Goal: Transaction & Acquisition: Purchase product/service

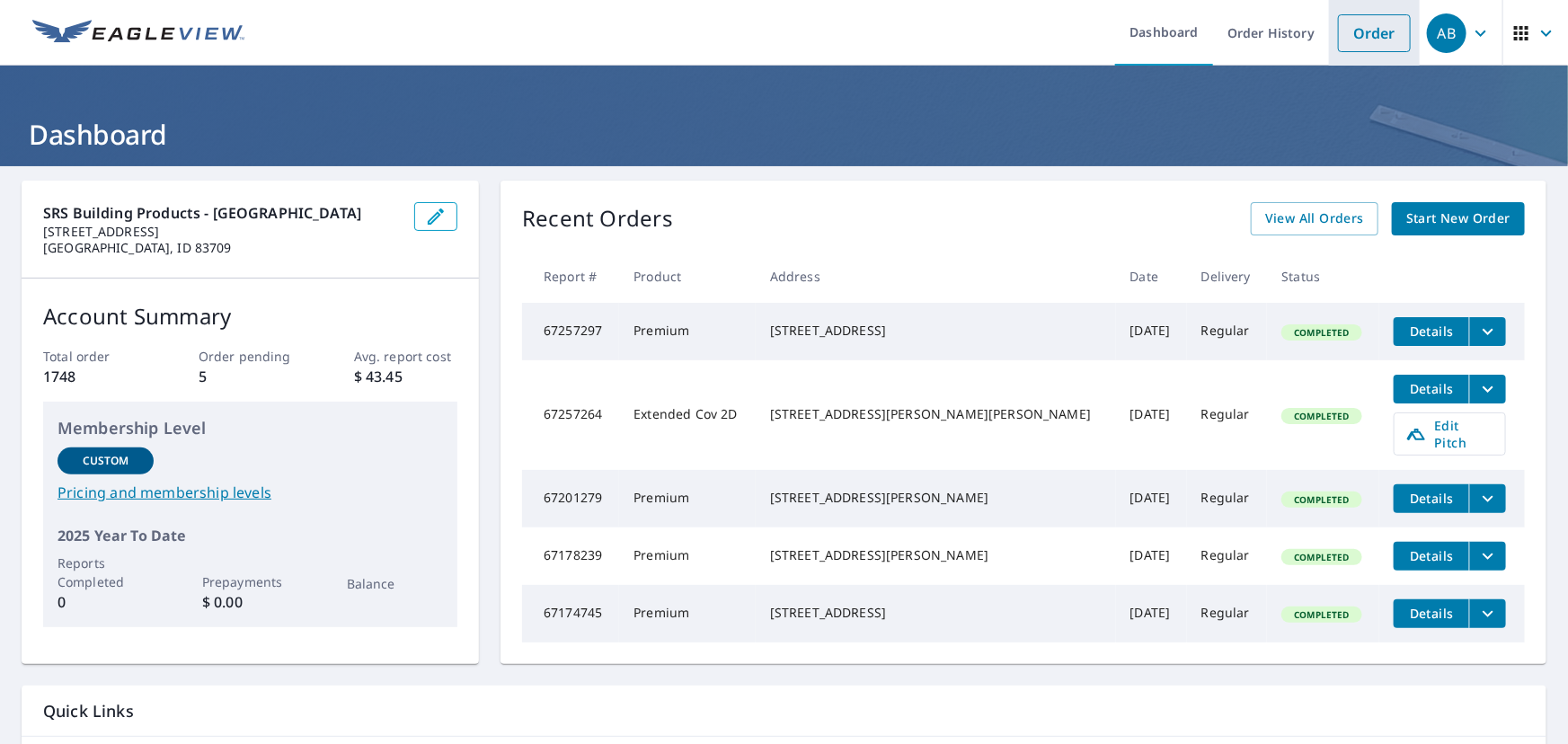
click at [1348, 25] on link "Order" at bounding box center [1374, 33] width 72 height 38
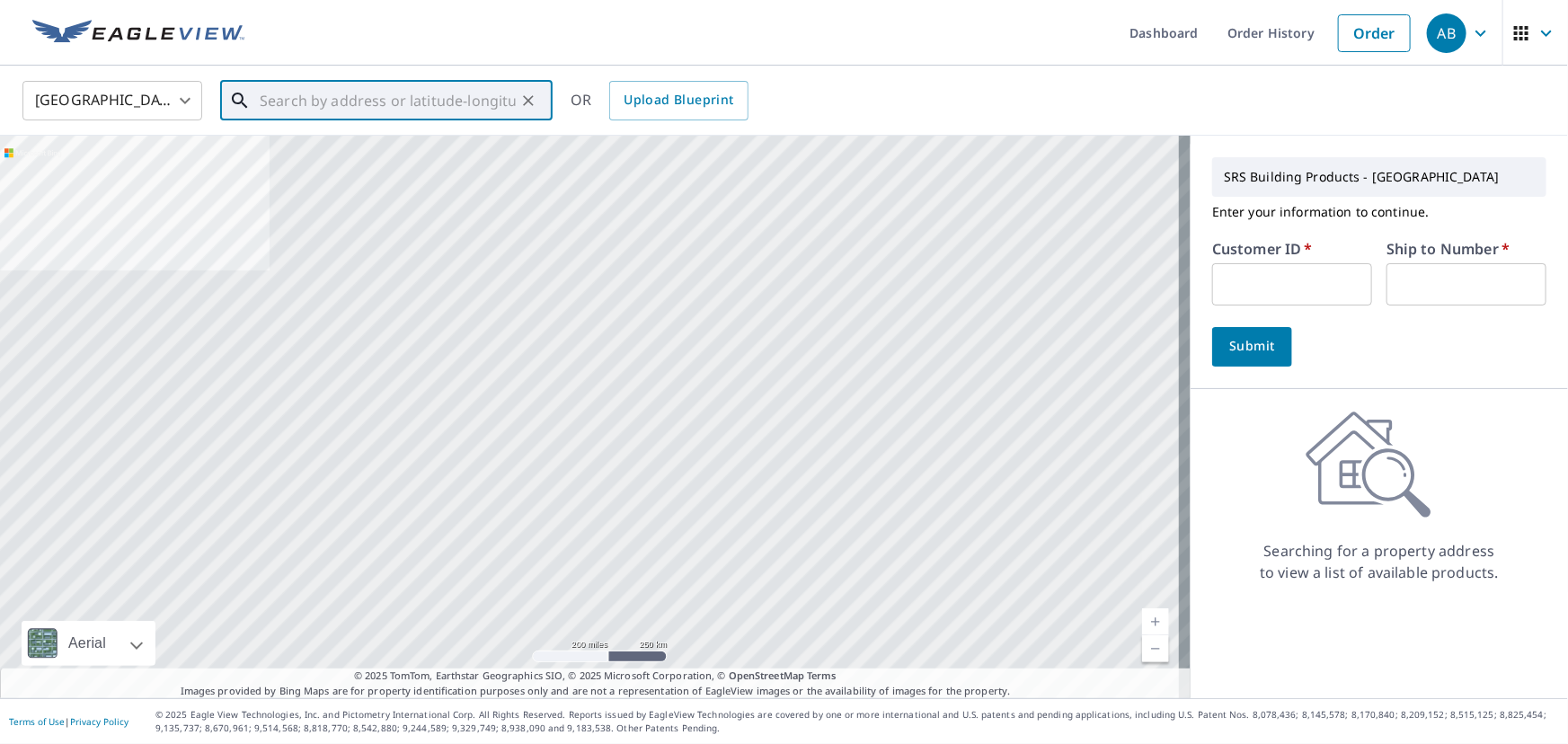
click at [304, 107] on input "text" at bounding box center [388, 100] width 256 height 50
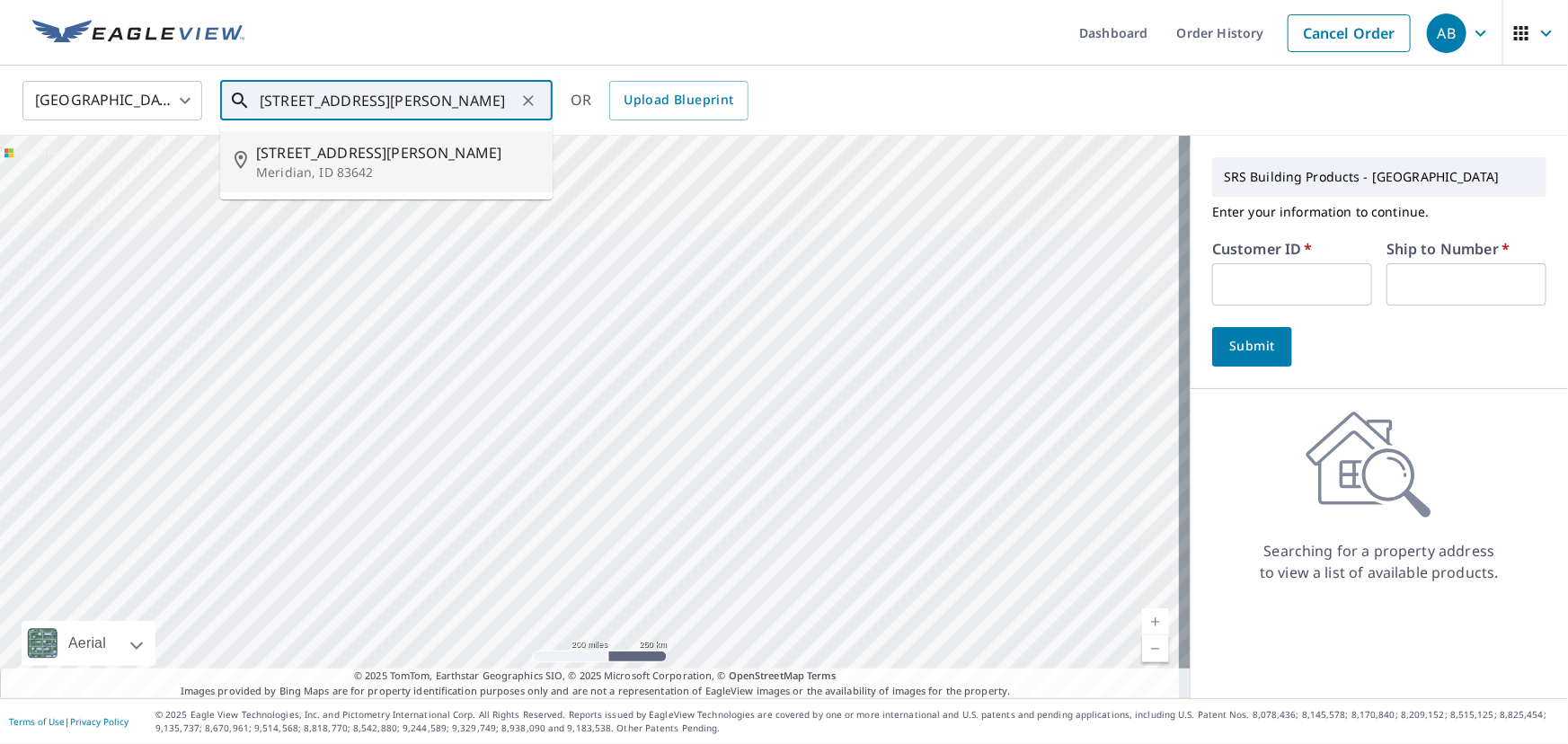
click at [324, 161] on span "[STREET_ADDRESS][PERSON_NAME]" at bounding box center [397, 152] width 282 height 22
type input "[STREET_ADDRESS][PERSON_NAME]"
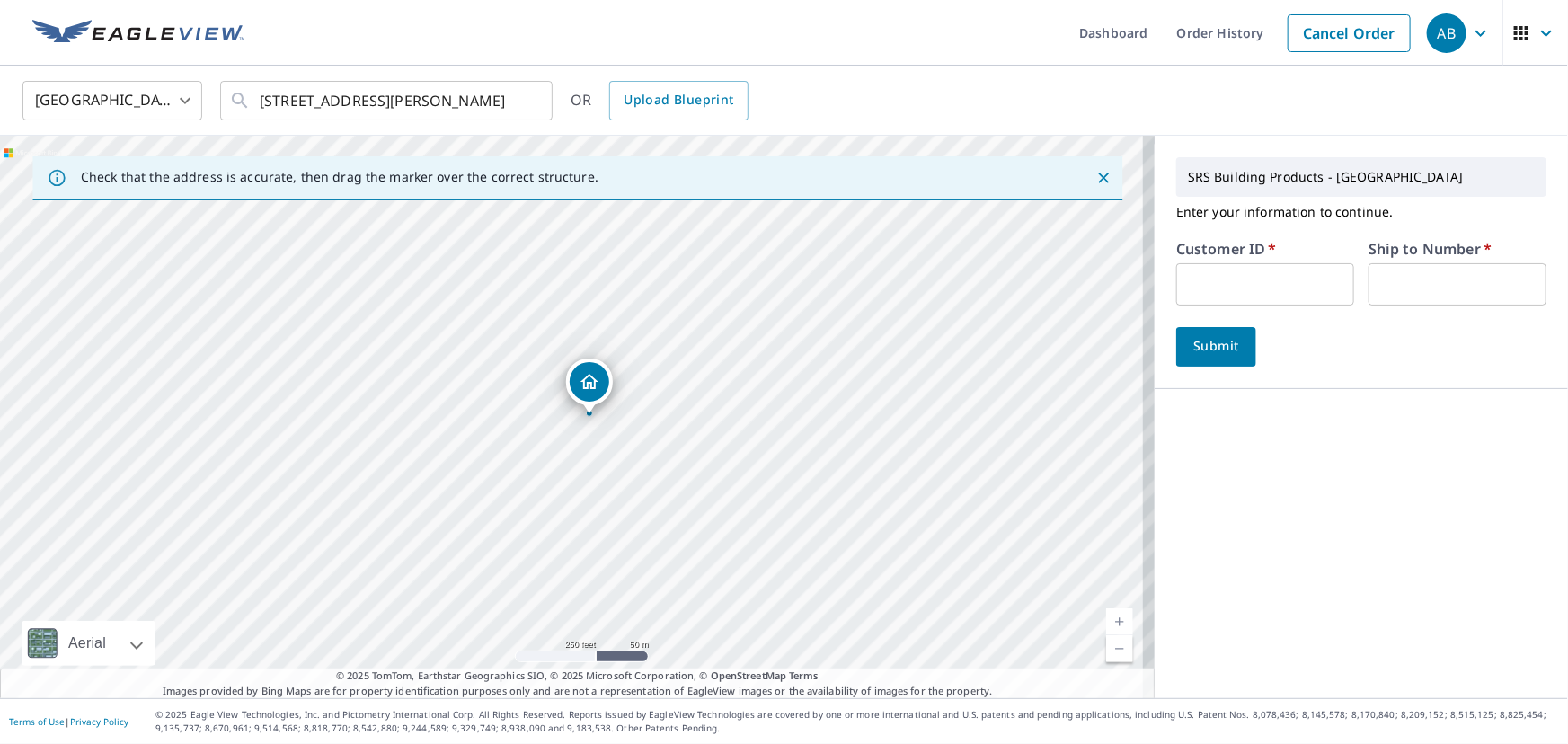
click at [1221, 276] on input "text" at bounding box center [1264, 284] width 178 height 42
type input "moo326"
click at [1393, 268] on input "text" at bounding box center [1457, 284] width 178 height 42
type input "1"
click at [1191, 341] on span "Submit" at bounding box center [1216, 347] width 51 height 23
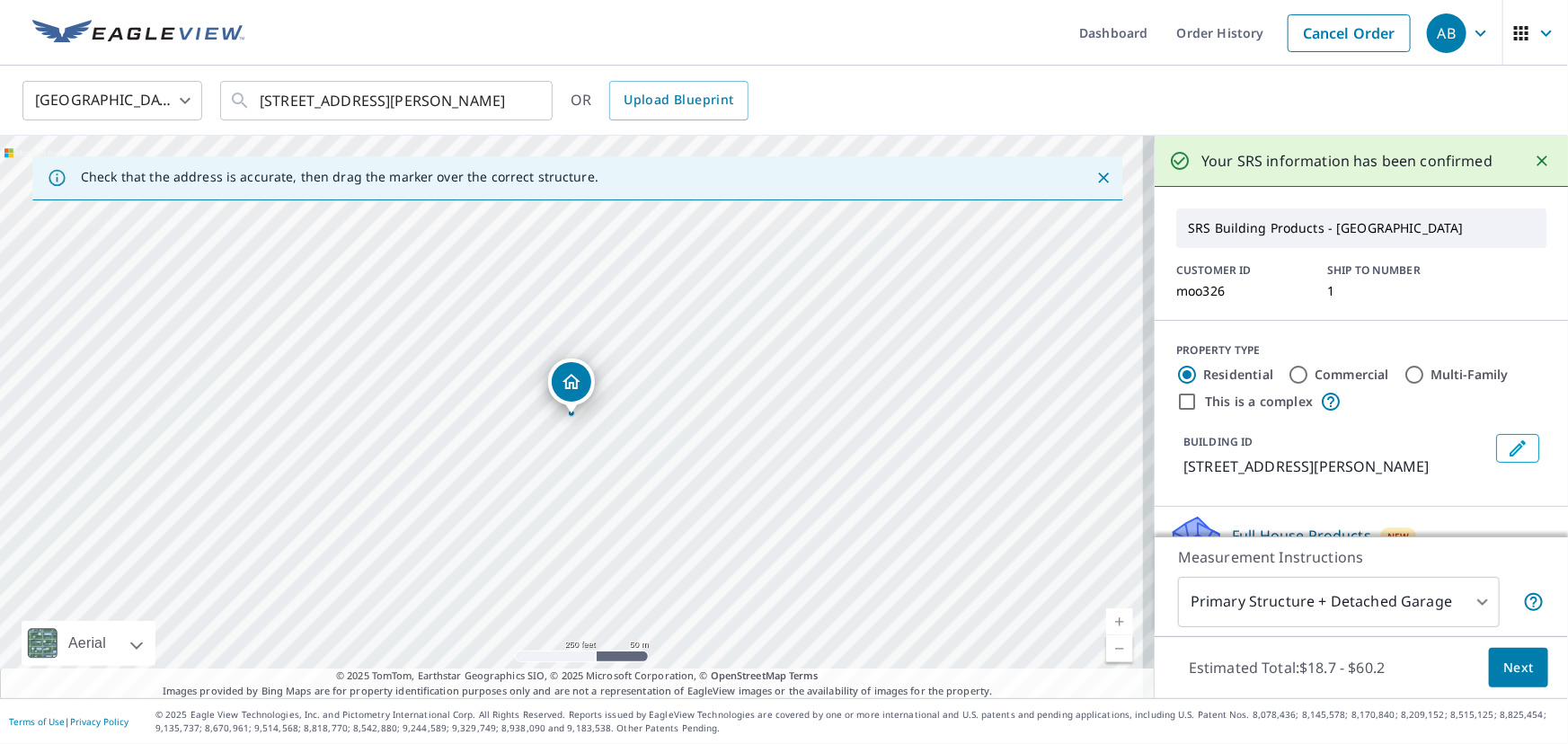
click at [1518, 668] on span "Next" at bounding box center [1518, 668] width 30 height 23
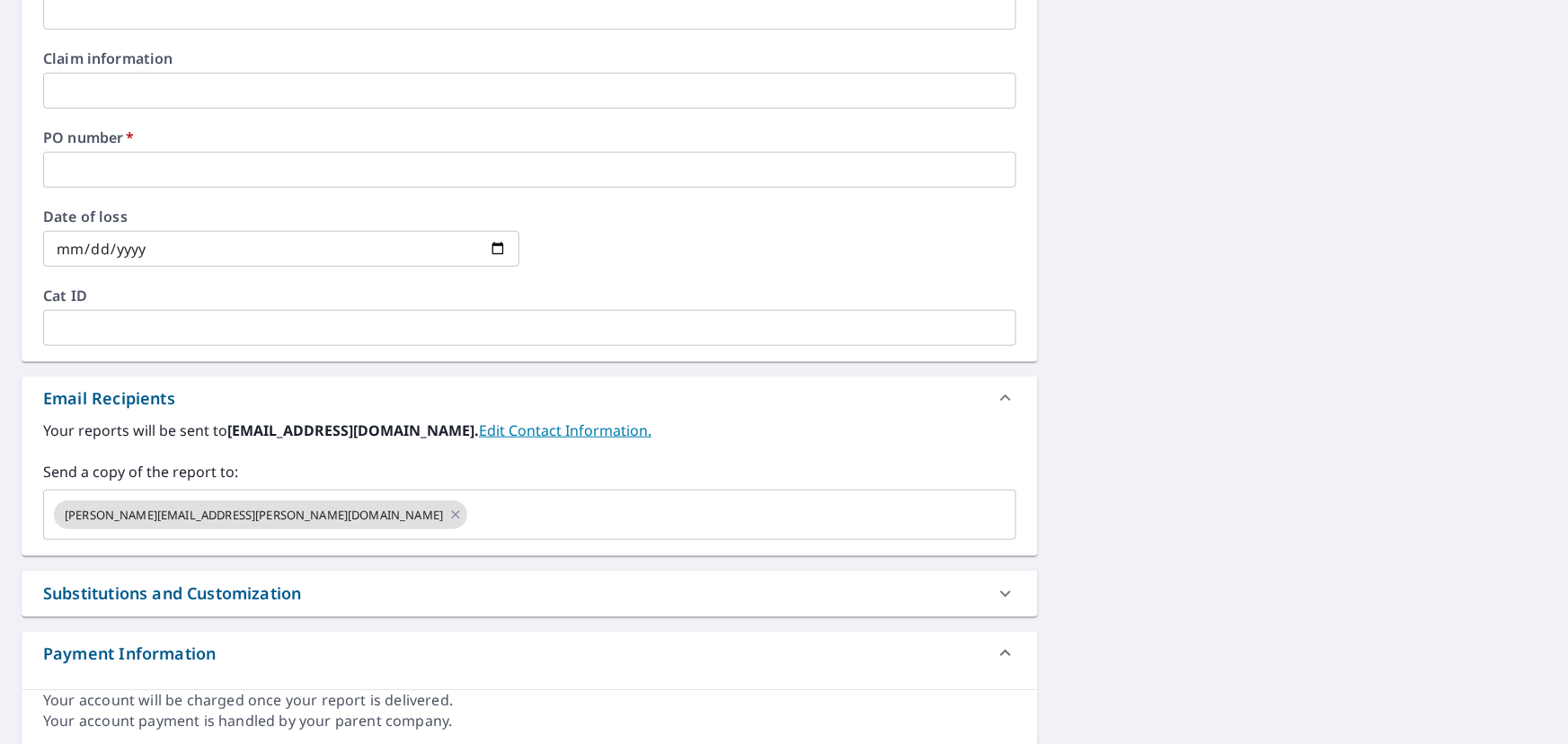
scroll to position [784, 0]
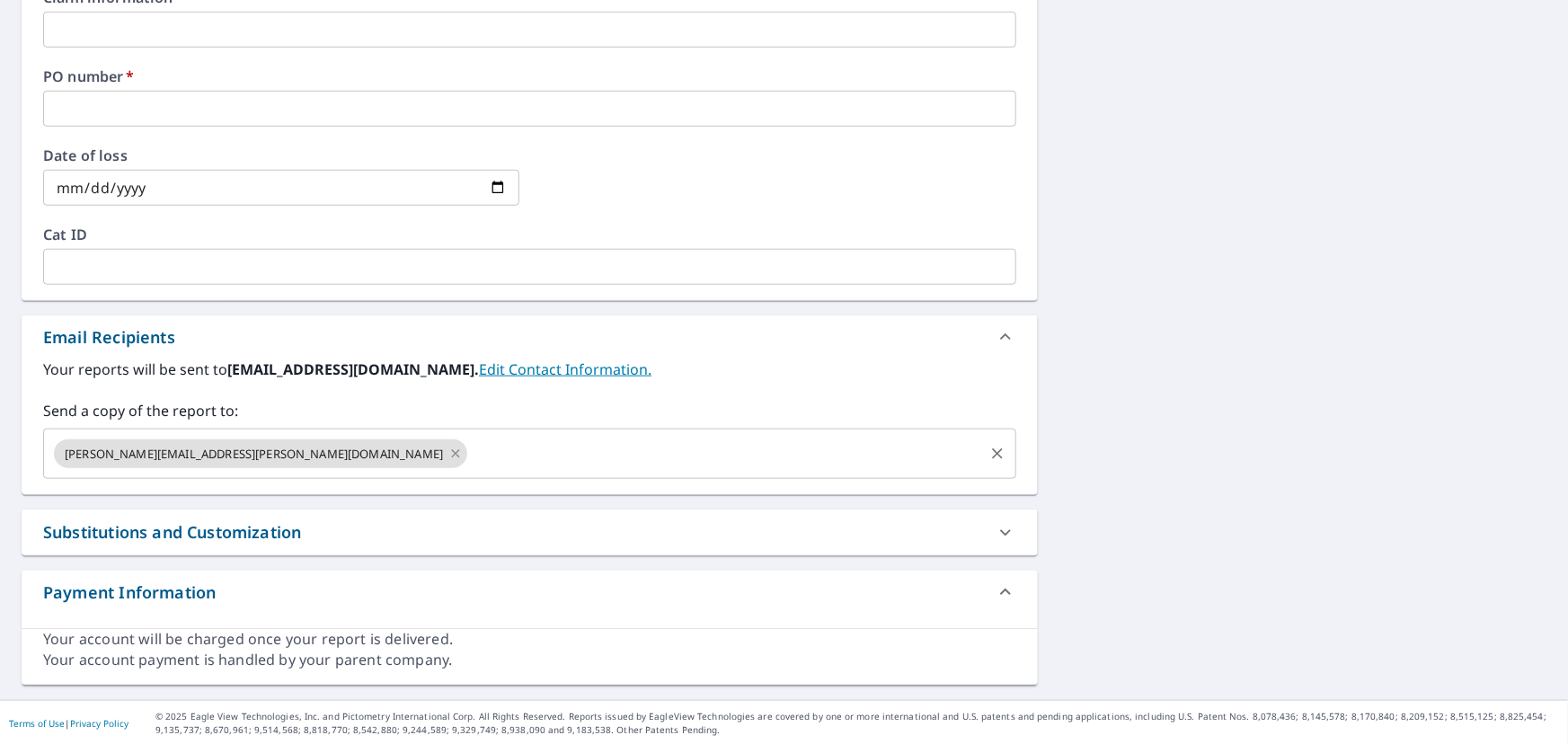
click at [449, 452] on icon at bounding box center [455, 453] width 14 height 20
checkbox input "true"
click at [171, 461] on input "text" at bounding box center [516, 453] width 930 height 34
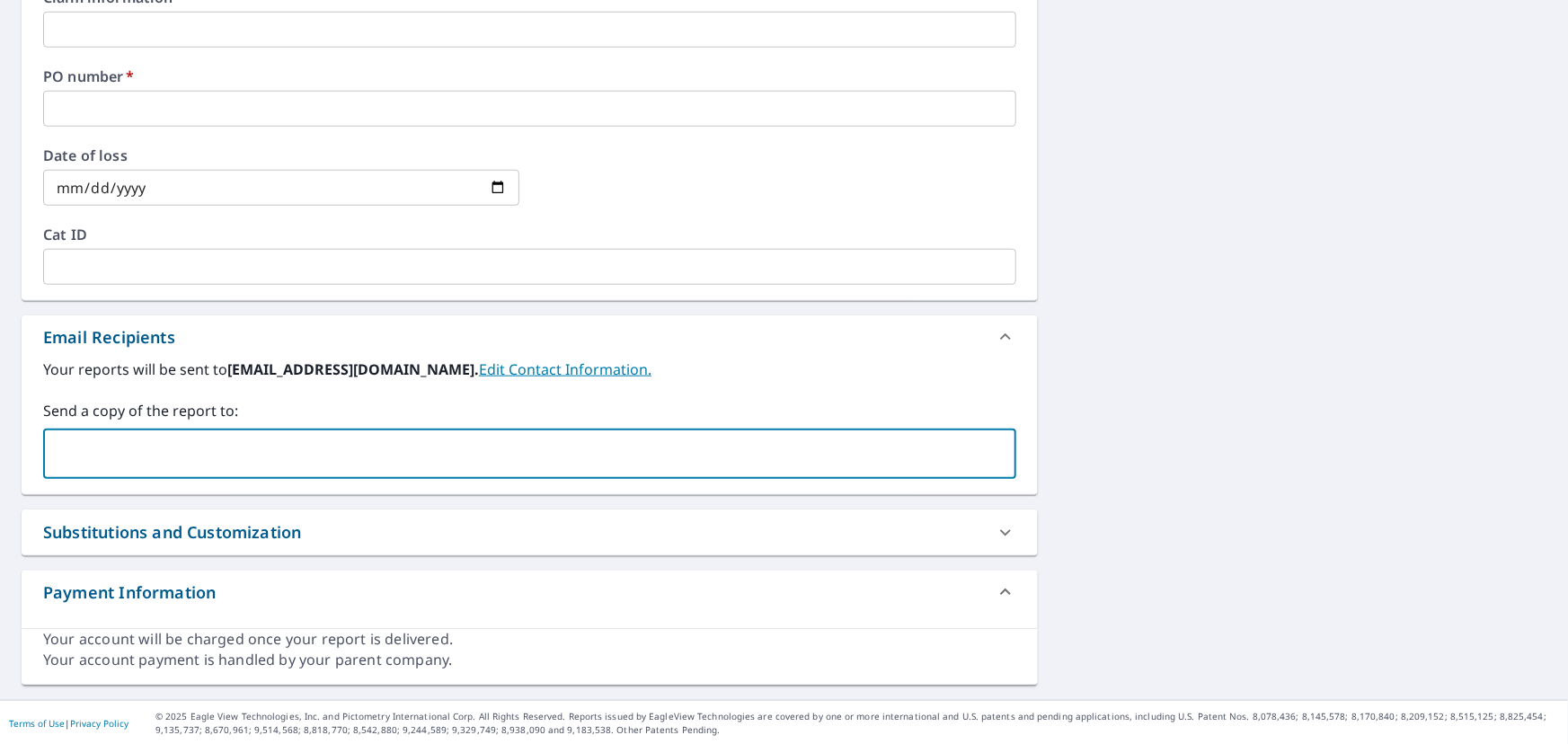
paste input "[PERSON_NAME][EMAIL_ADDRESS][DOMAIN_NAME]"
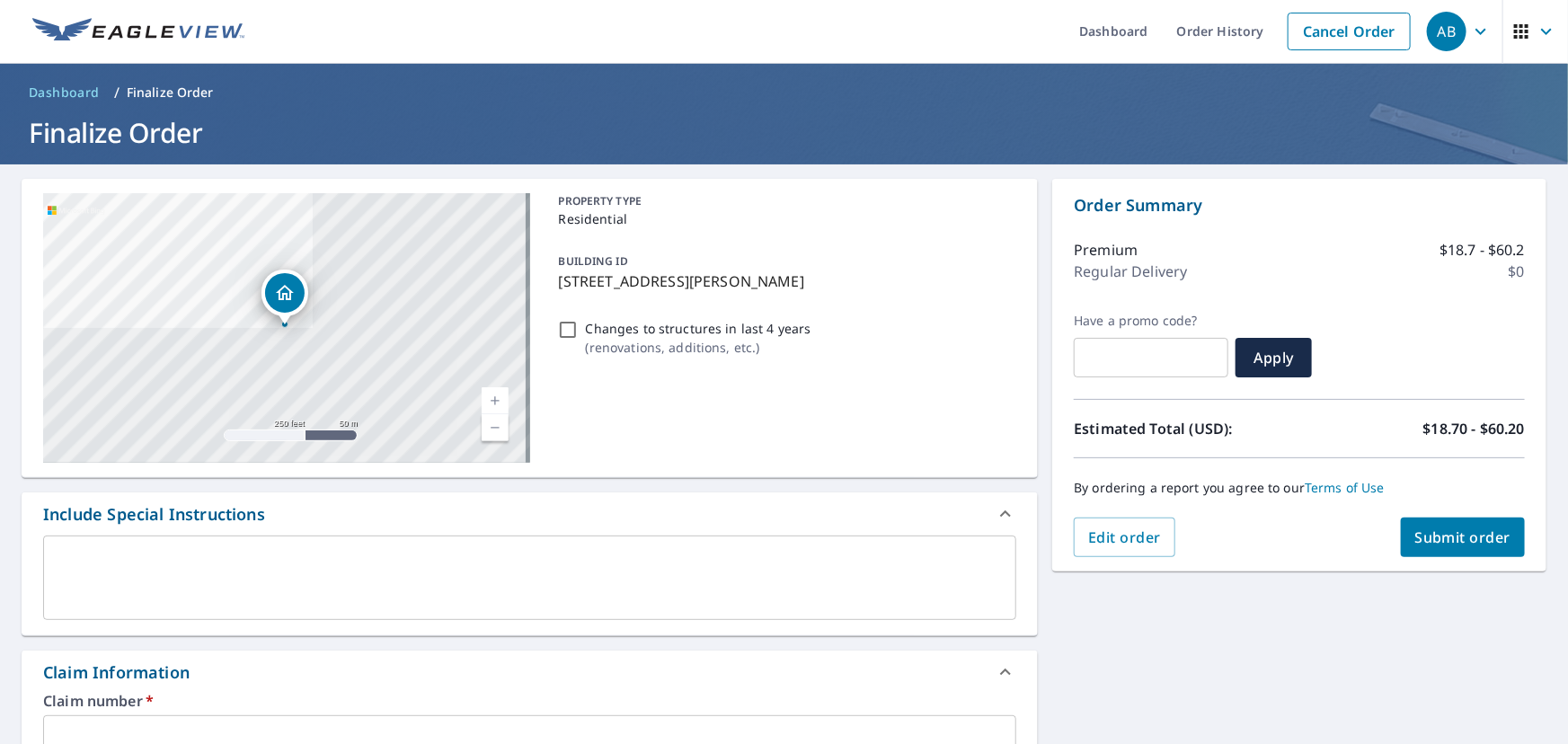
scroll to position [0, 0]
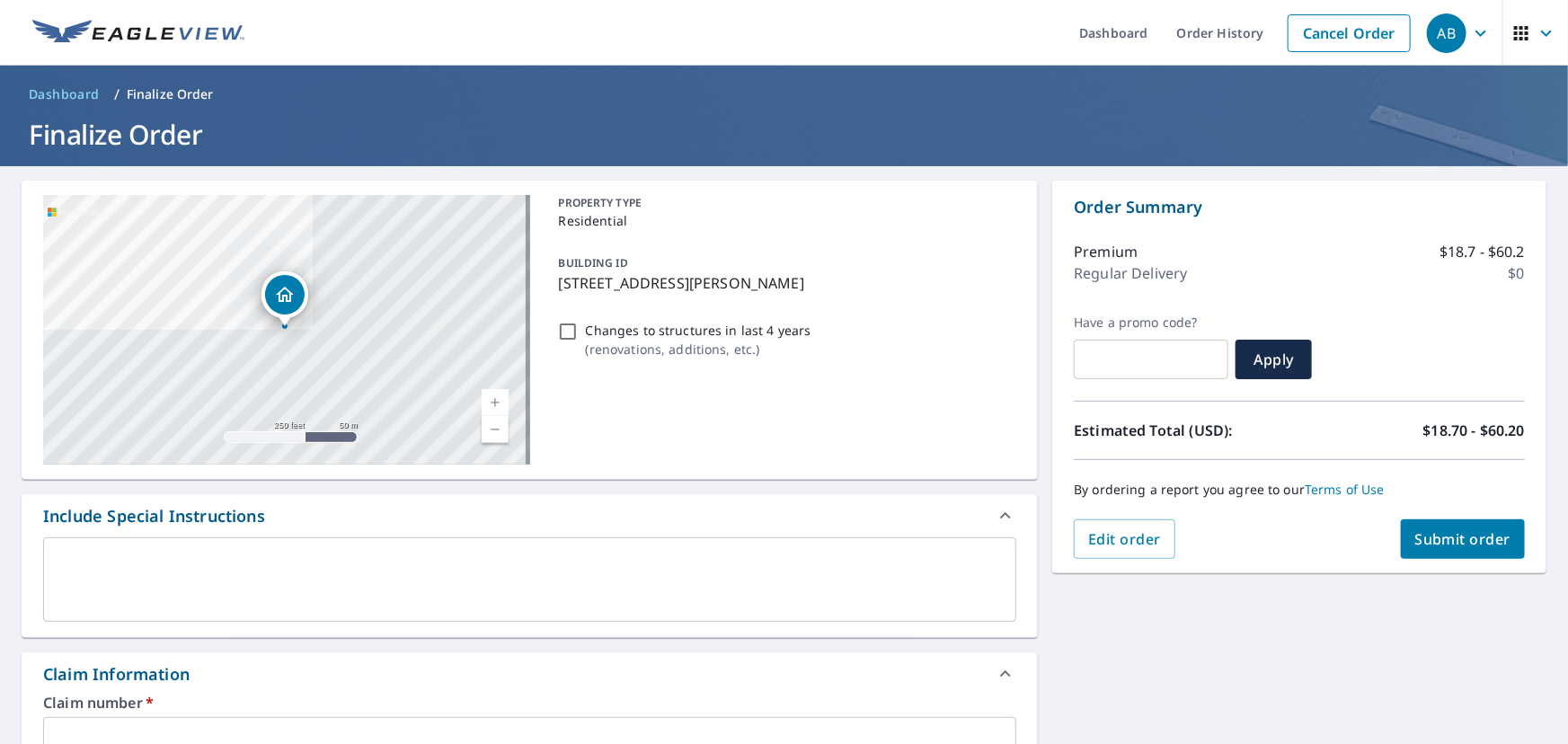
type input "[PERSON_NAME][EMAIL_ADDRESS][DOMAIN_NAME]"
drag, startPoint x: 553, startPoint y: 282, endPoint x: 824, endPoint y: 294, distance: 271.3
click at [824, 294] on div "BUILDING ID [STREET_ADDRESS][PERSON_NAME]" at bounding box center [784, 272] width 466 height 56
checkbox input "true"
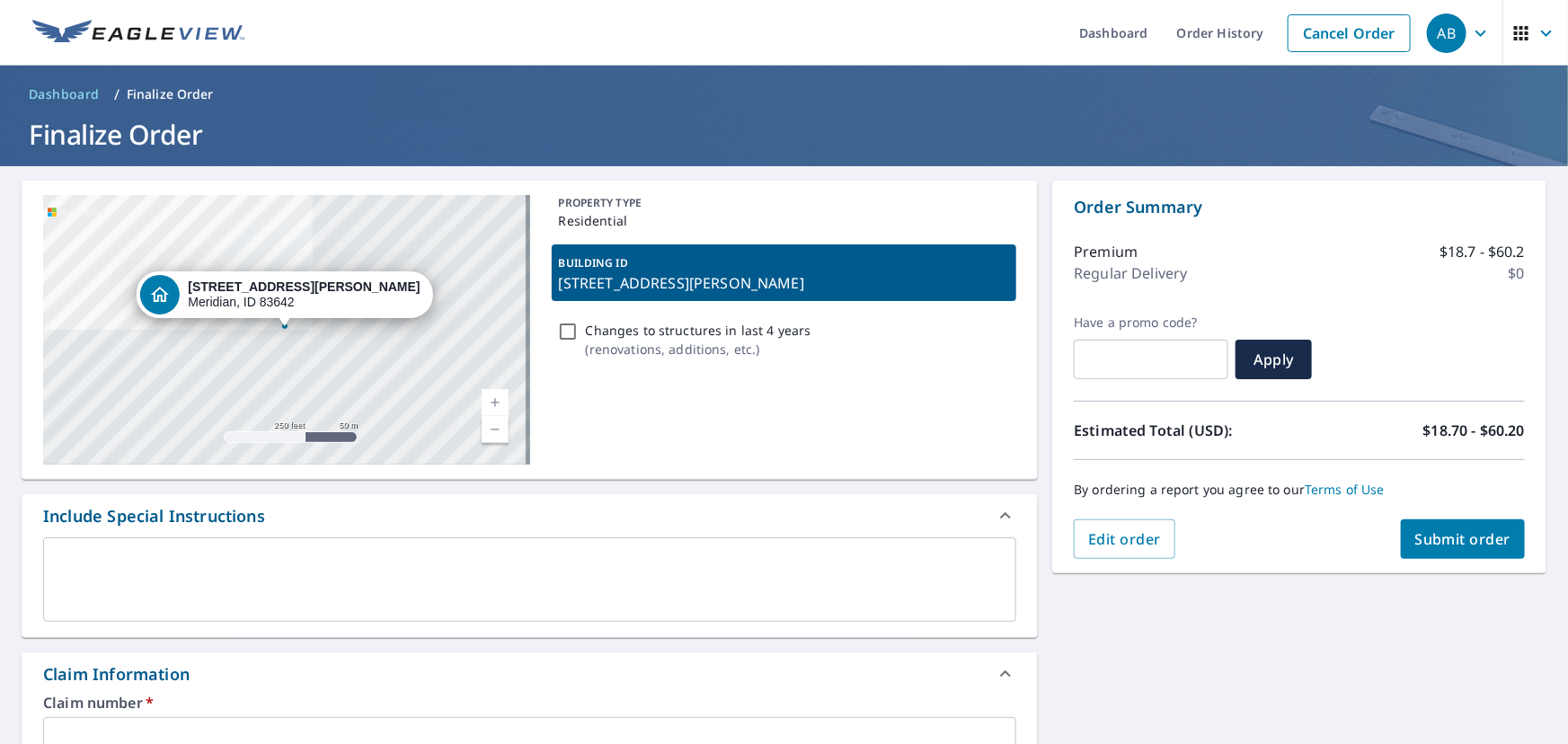
copy p "[STREET_ADDRESS][PERSON_NAME]"
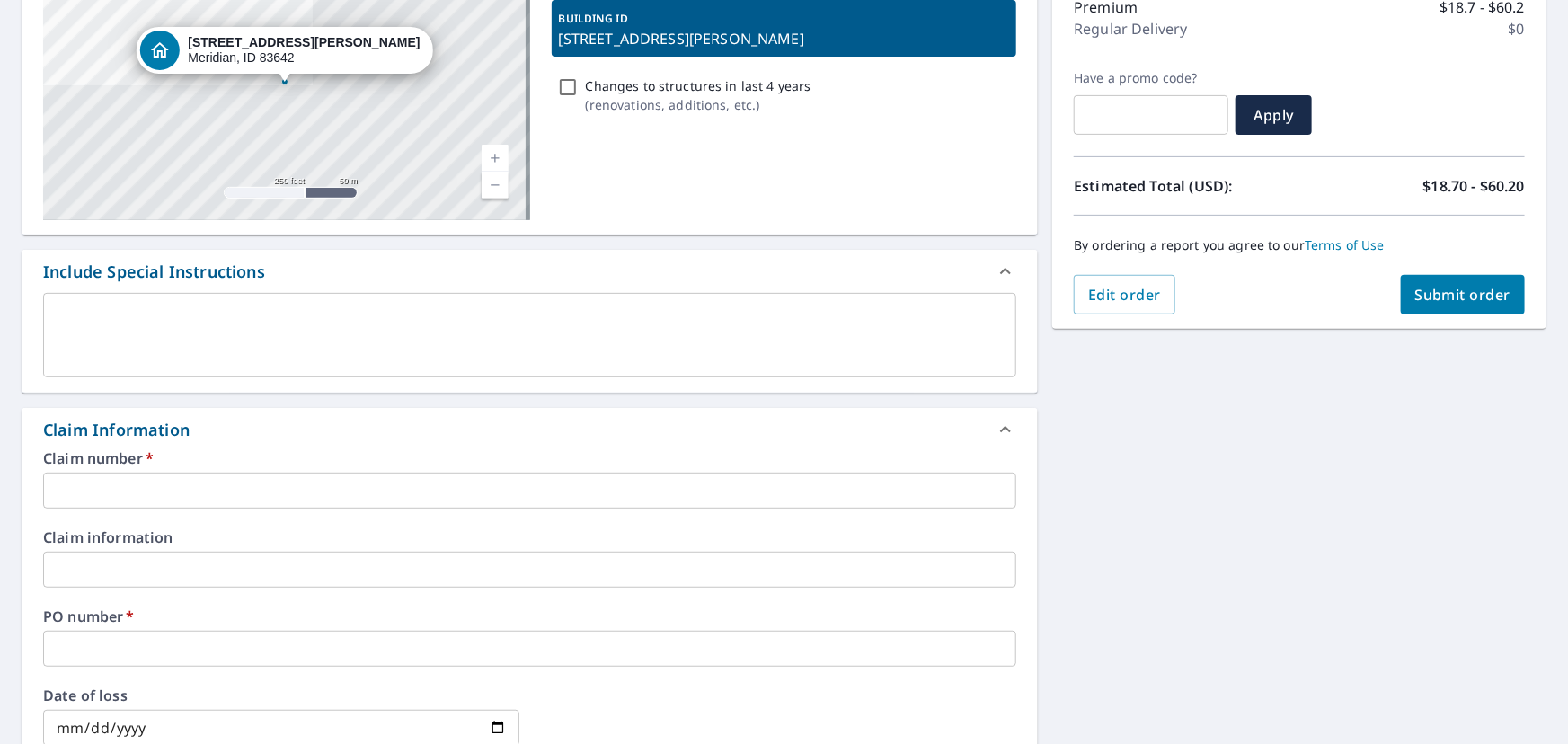
scroll to position [490, 0]
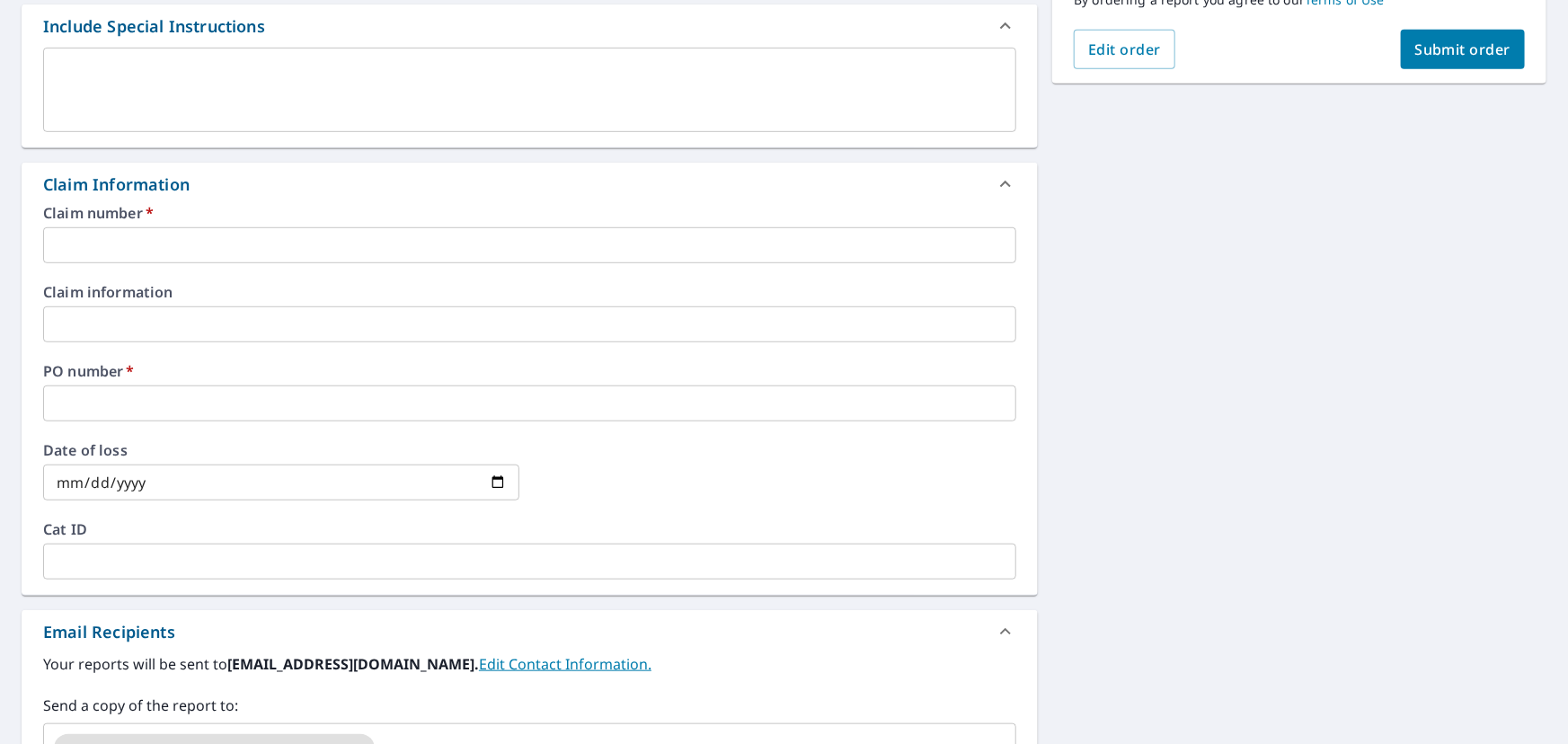
click at [111, 401] on input "text" at bounding box center [529, 404] width 973 height 36
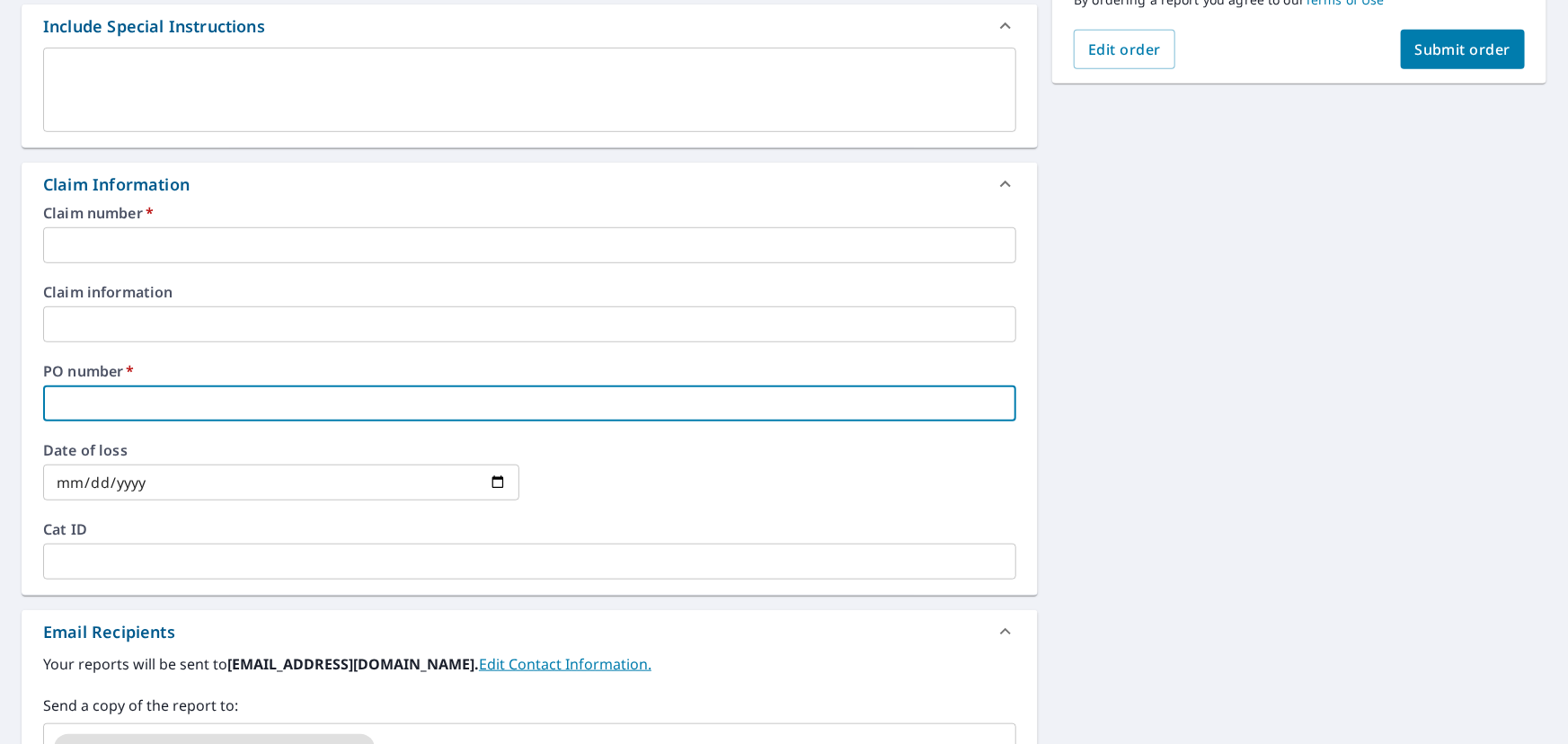
paste input "[STREET_ADDRESS][PERSON_NAME]"
type input "[STREET_ADDRESS][PERSON_NAME]"
checkbox input "true"
type input "[STREET_ADDRESS][PERSON_NAME]"
click at [133, 246] on input "text" at bounding box center [529, 246] width 973 height 36
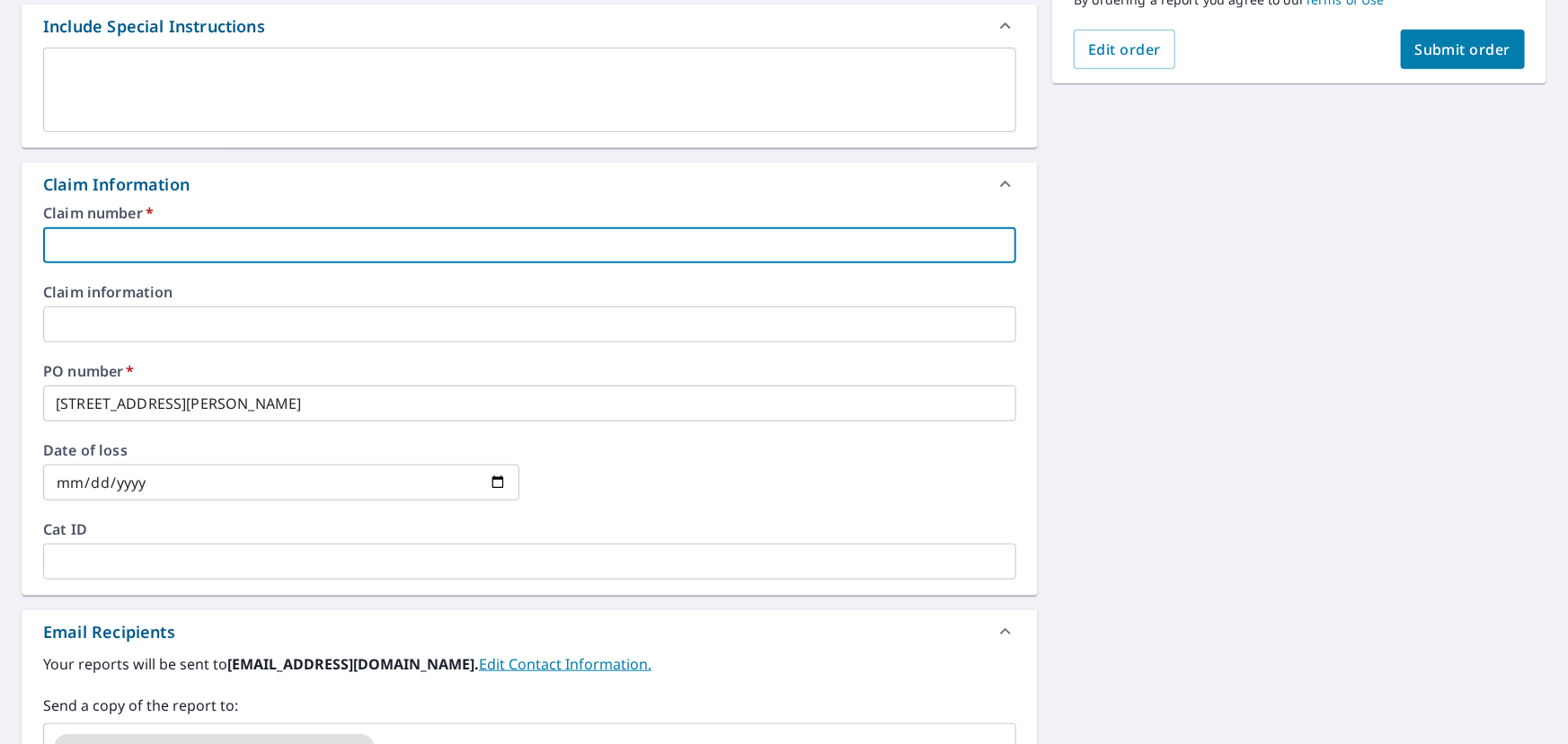
type input "moo326"
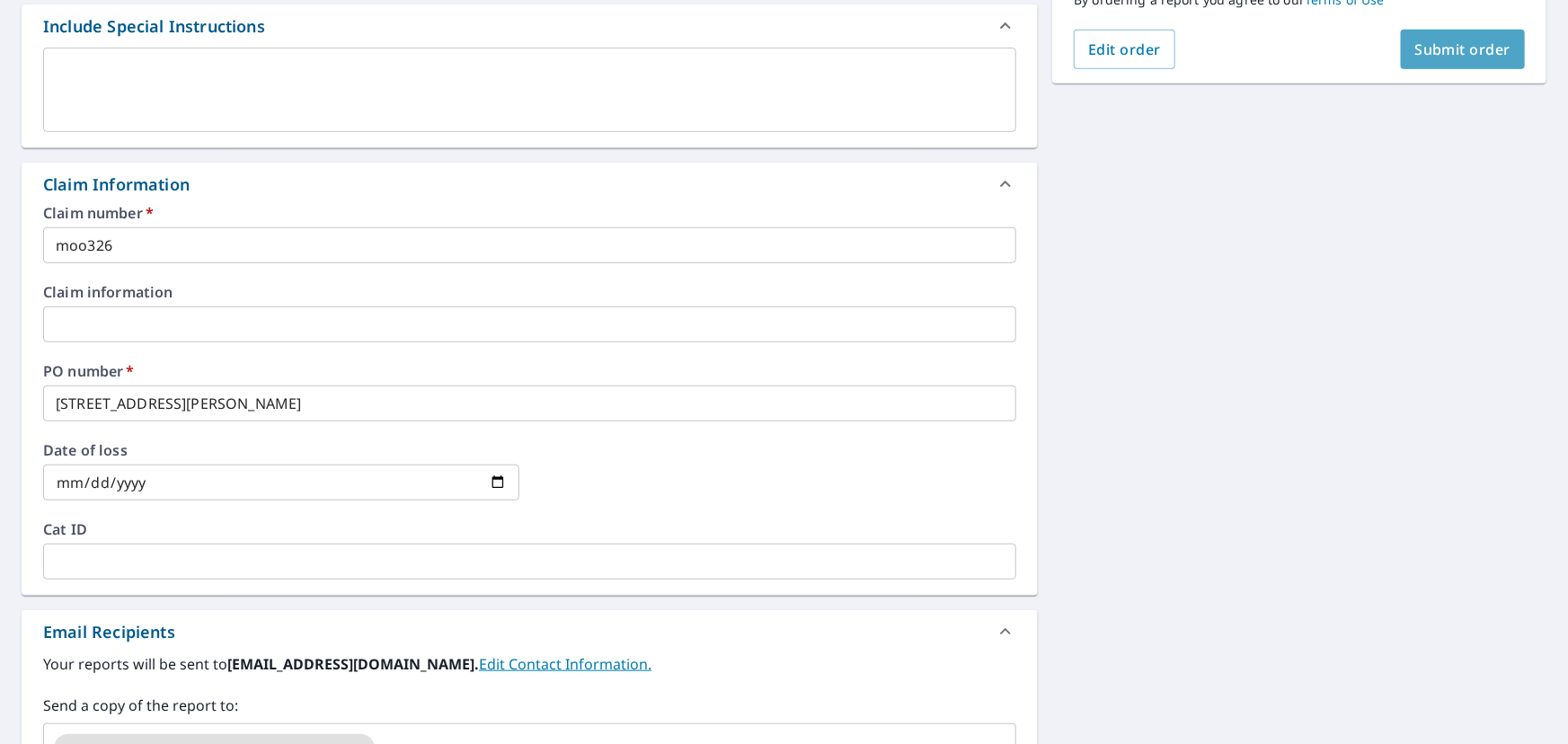
click at [1439, 47] on span "Submit order" at bounding box center [1462, 49] width 96 height 20
checkbox input "true"
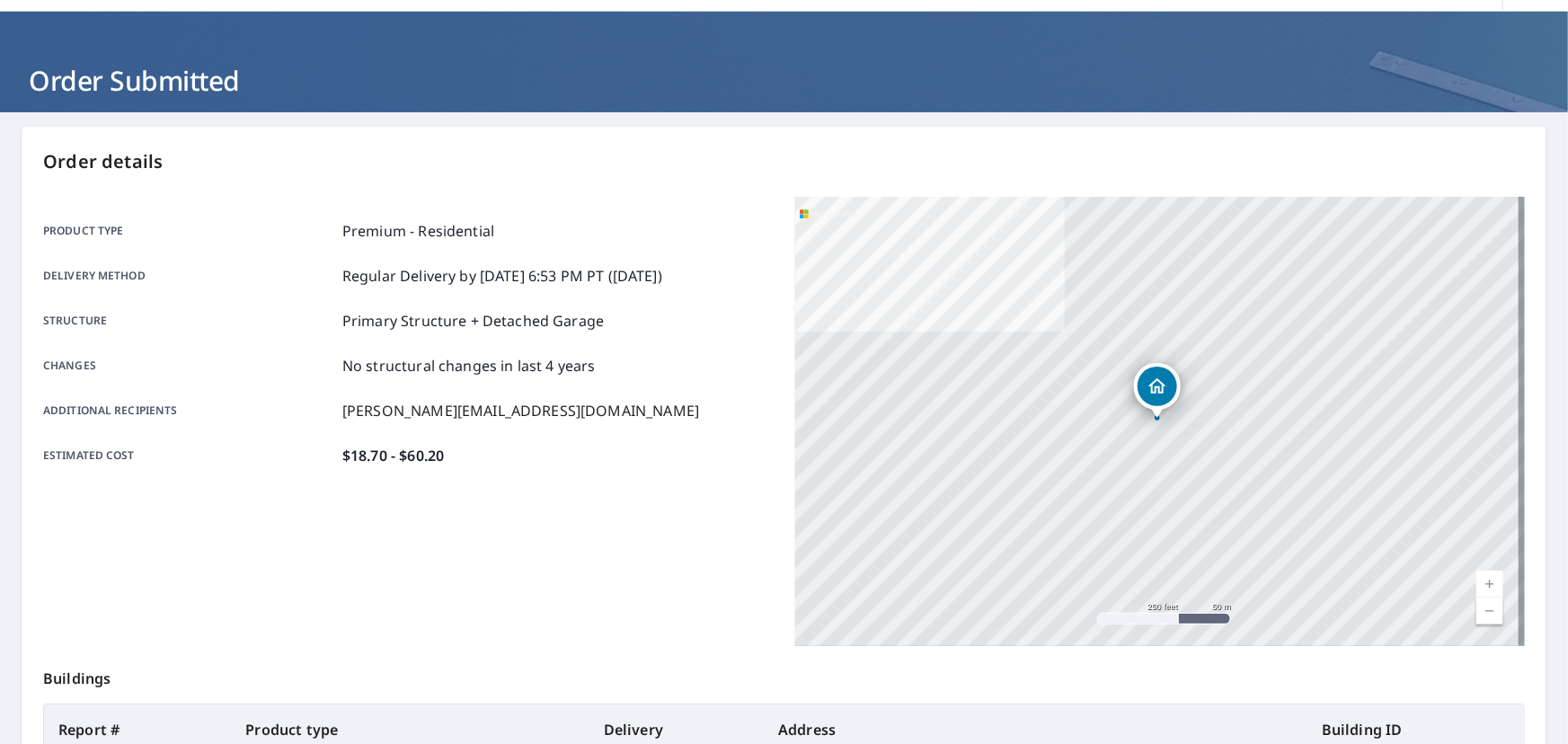
scroll to position [81, 0]
